Goal: Check status: Check status

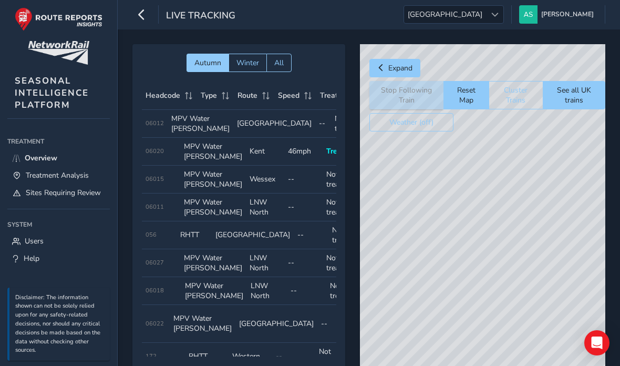
click at [142, 13] on icon "button" at bounding box center [141, 14] width 11 height 18
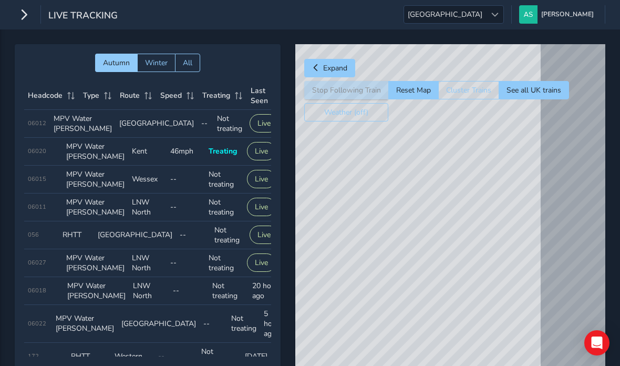
click at [32, 19] on button "button" at bounding box center [24, 14] width 18 height 18
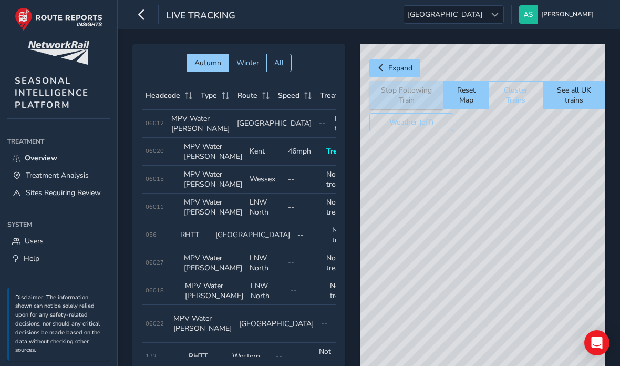
click at [494, 24] on div "[GEOGRAPHIC_DATA] [GEOGRAPHIC_DATA]" at bounding box center [454, 14] width 100 height 18
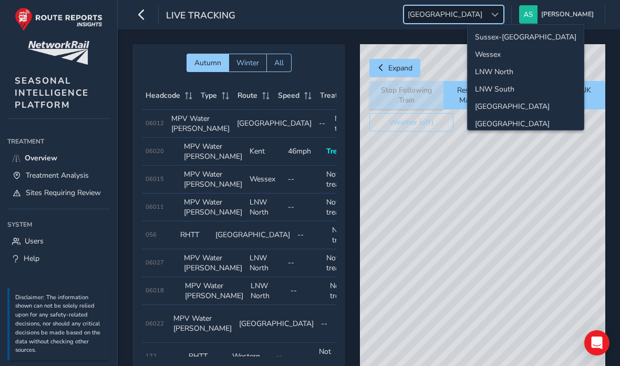
scroll to position [42, 0]
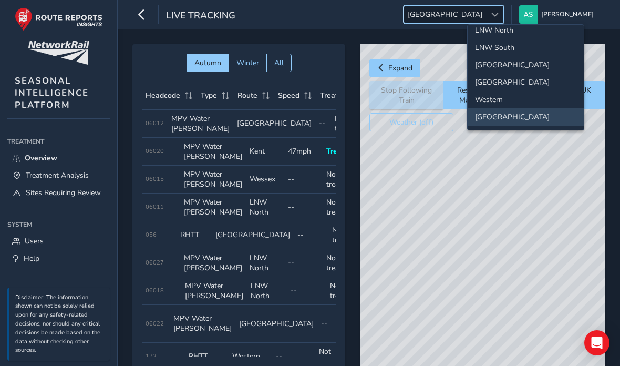
click at [504, 10] on div at bounding box center [494, 14] width 17 height 17
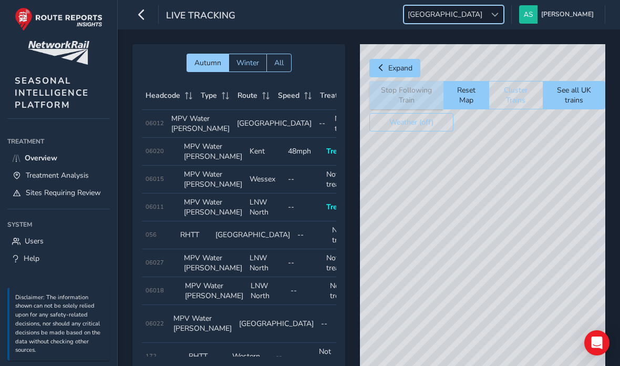
click at [145, 17] on icon "button" at bounding box center [141, 14] width 11 height 18
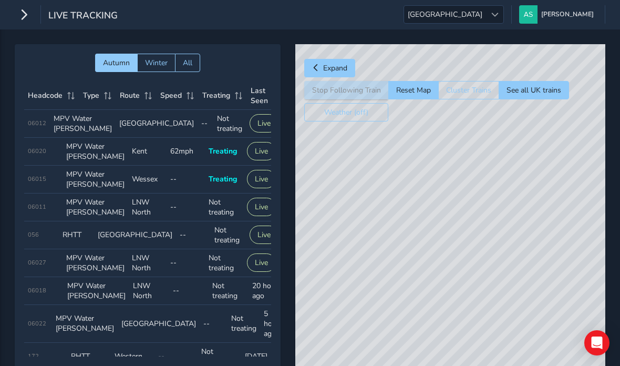
click at [193, 68] on button "All" at bounding box center [187, 63] width 25 height 18
click at [126, 68] on button "Autumn" at bounding box center [116, 63] width 42 height 18
click at [219, 98] on span "Treating" at bounding box center [216, 95] width 28 height 10
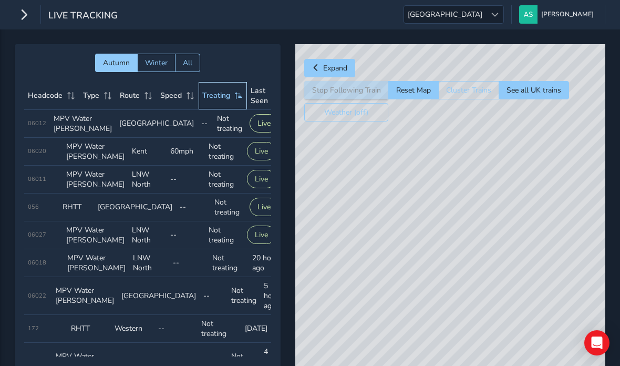
click at [222, 98] on span "Treating" at bounding box center [216, 95] width 28 height 10
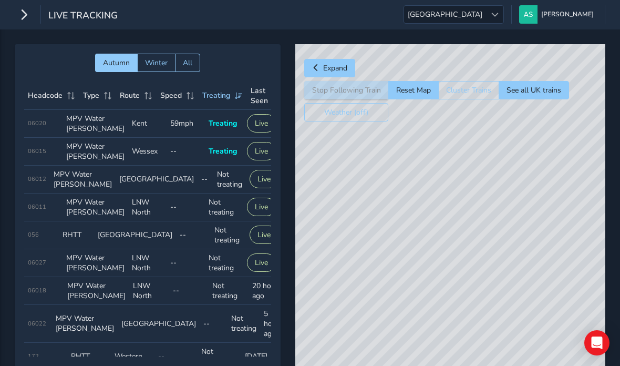
click at [258, 133] on button "Live" at bounding box center [261, 123] width 29 height 18
click at [192, 134] on td "Speed 59mph" at bounding box center [186, 124] width 38 height 28
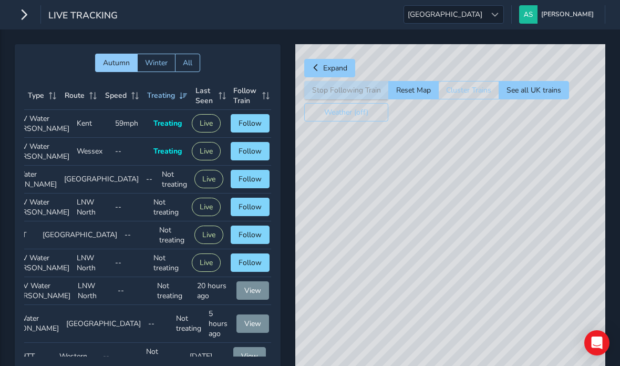
scroll to position [0, 54]
click at [249, 128] on span "Follow" at bounding box center [251, 123] width 23 height 10
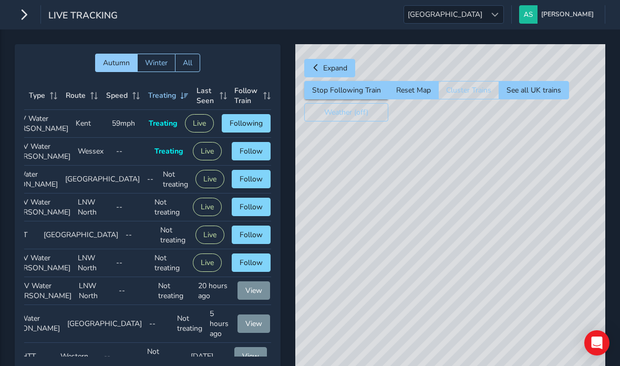
click at [251, 156] on span "Follow" at bounding box center [251, 151] width 23 height 10
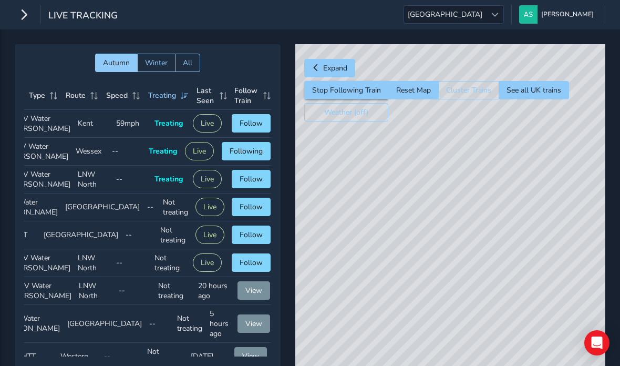
click at [240, 128] on span "Follow" at bounding box center [251, 123] width 23 height 10
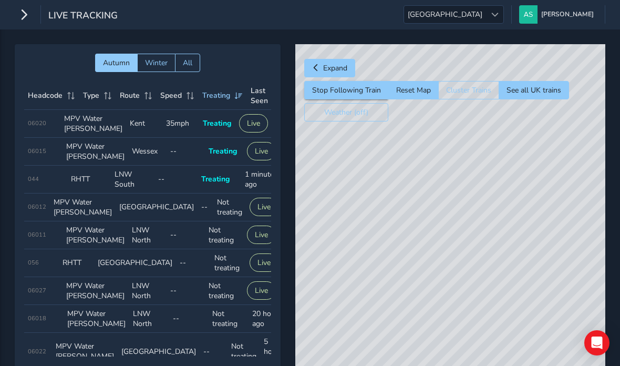
scroll to position [0, 0]
